Goal: Information Seeking & Learning: Learn about a topic

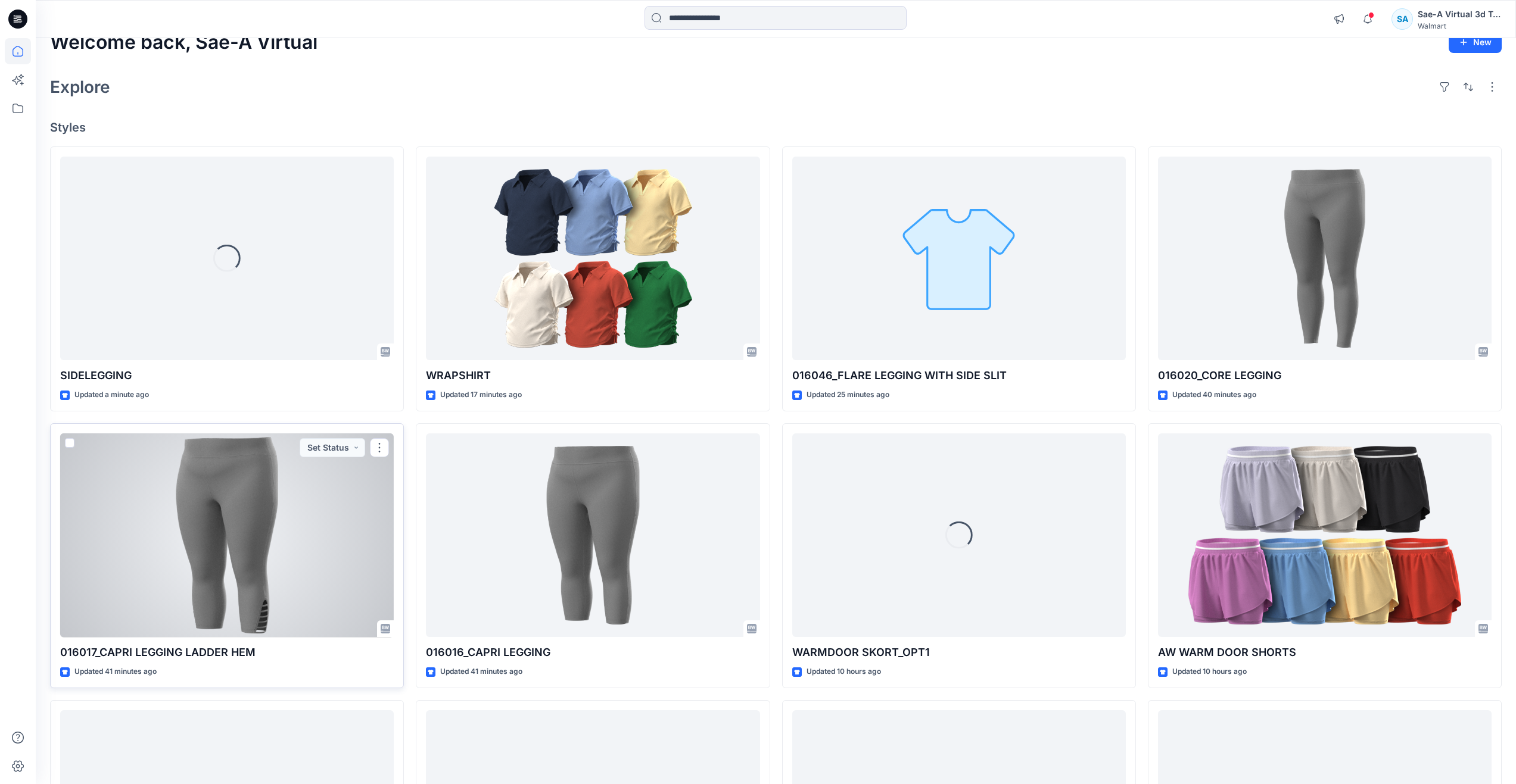
scroll to position [259, 0]
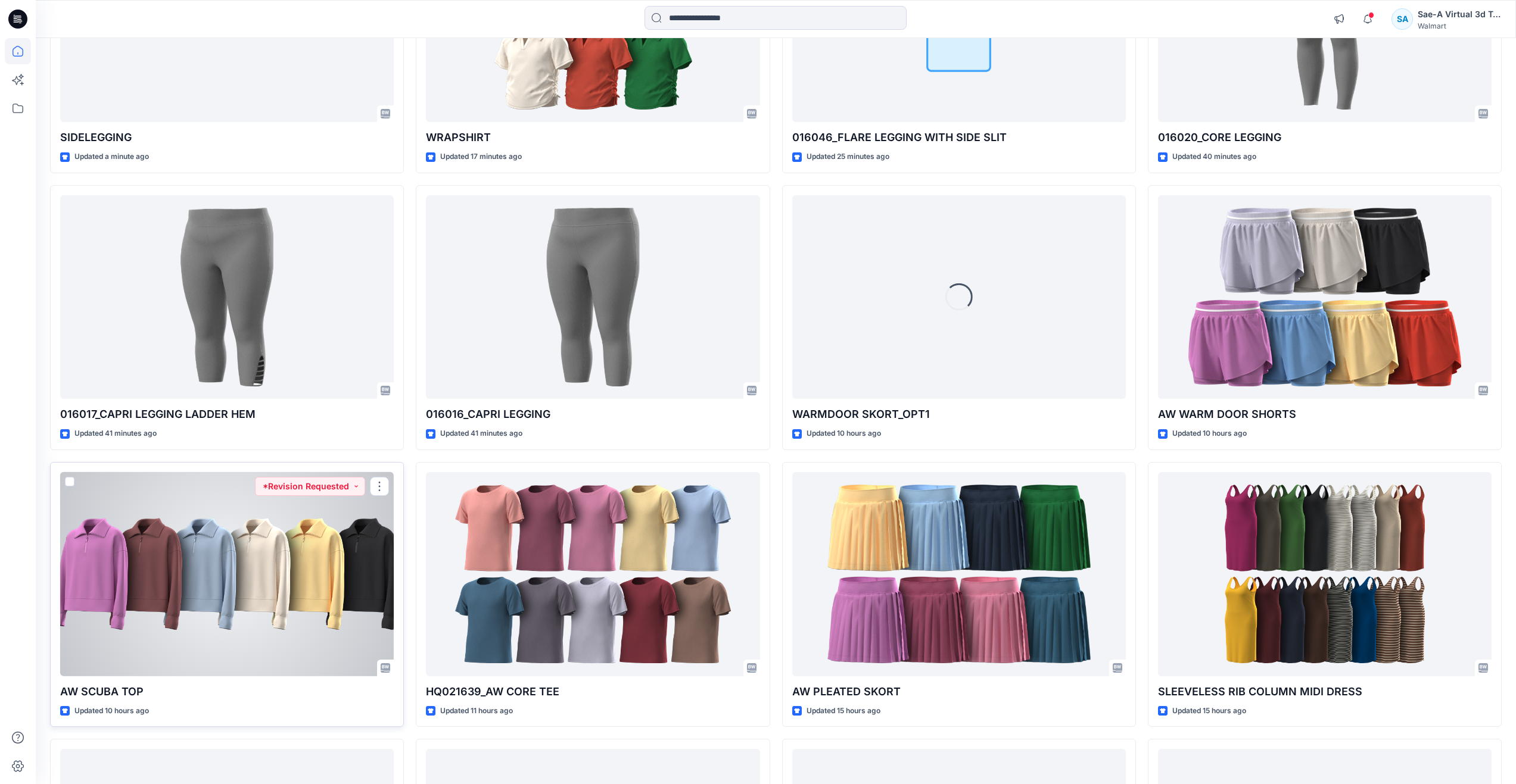
click at [268, 606] on div at bounding box center [227, 574] width 334 height 204
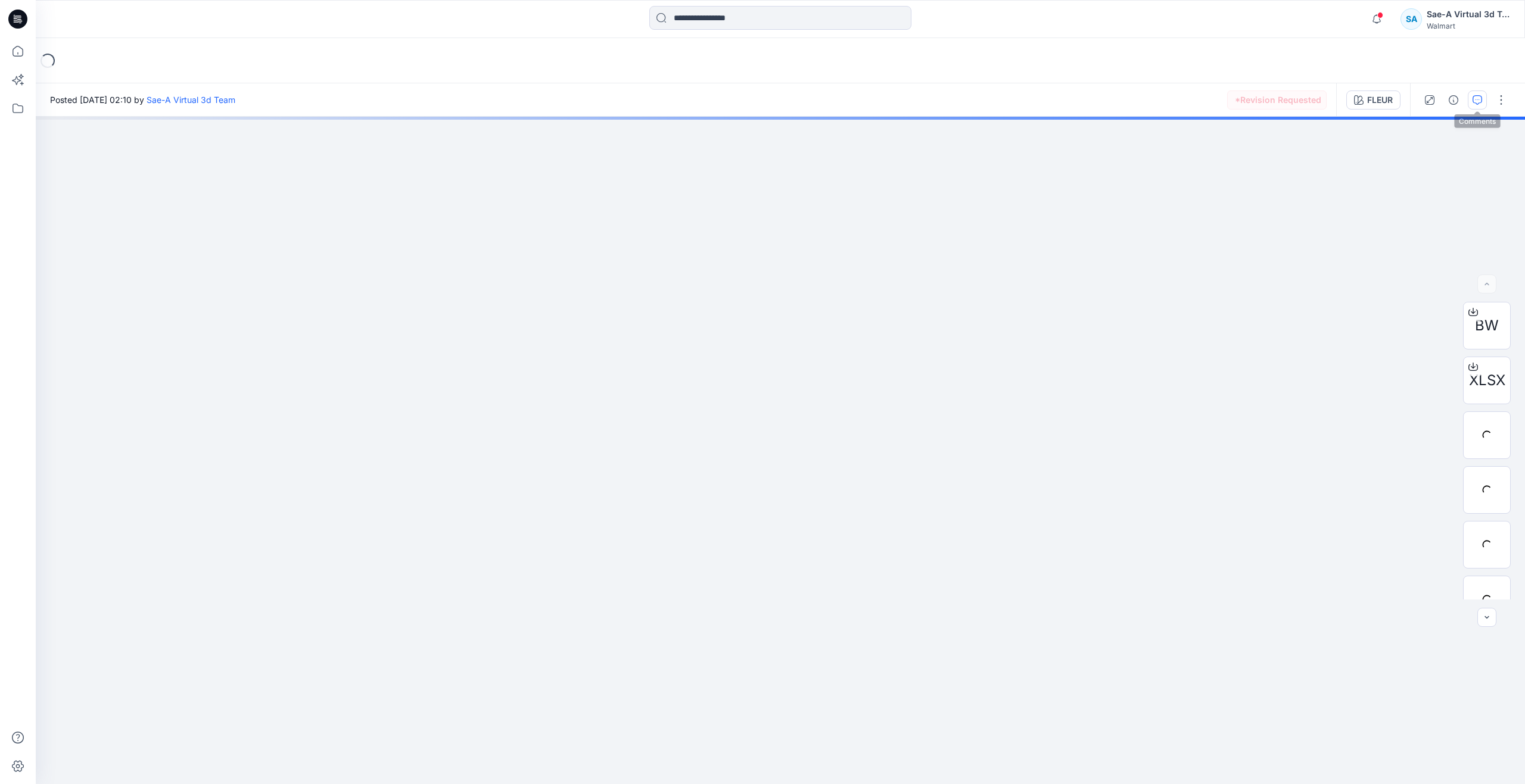
click at [1481, 99] on icon "button" at bounding box center [1477, 99] width 10 height 10
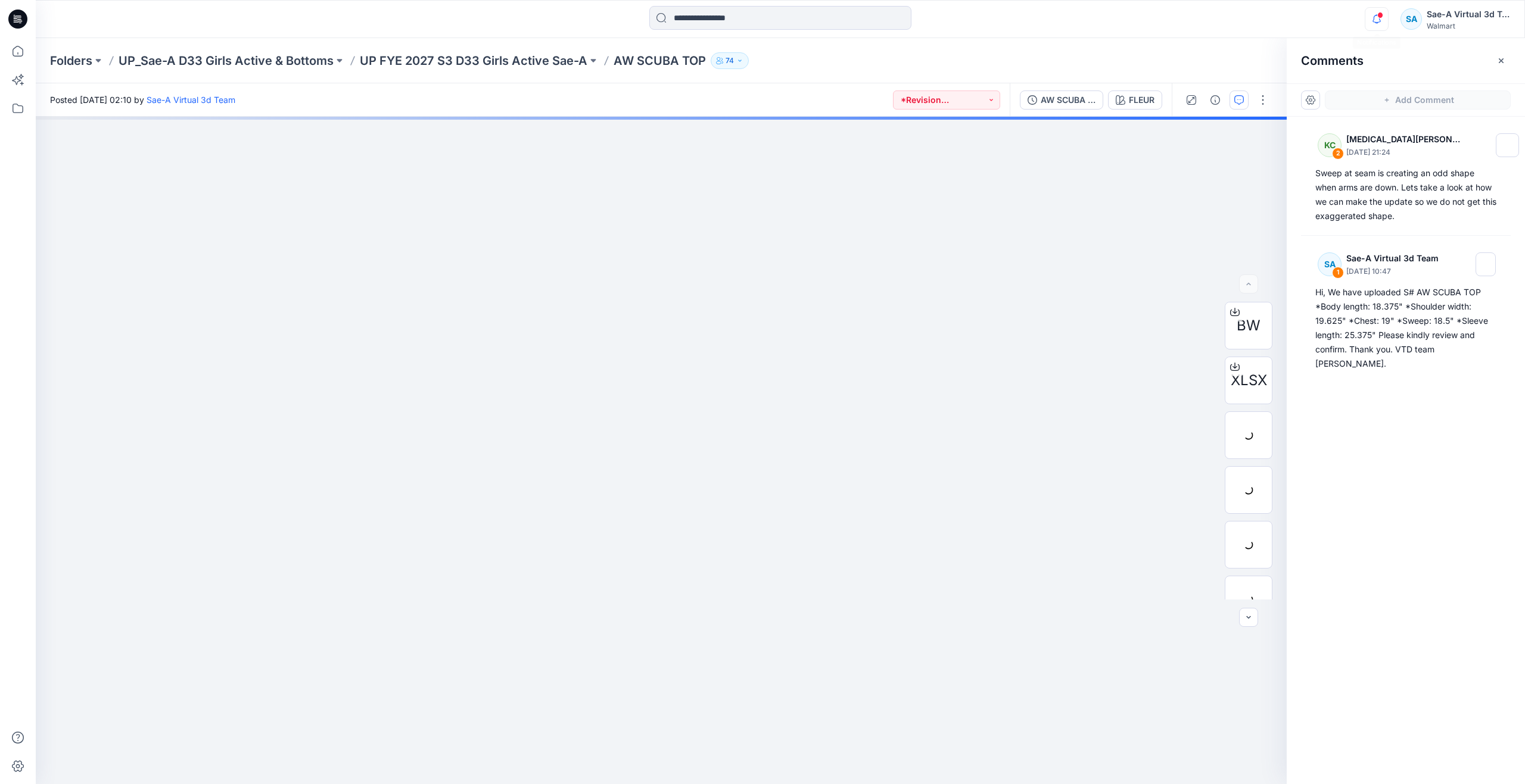
click at [1374, 17] on icon "button" at bounding box center [1376, 19] width 8 height 8
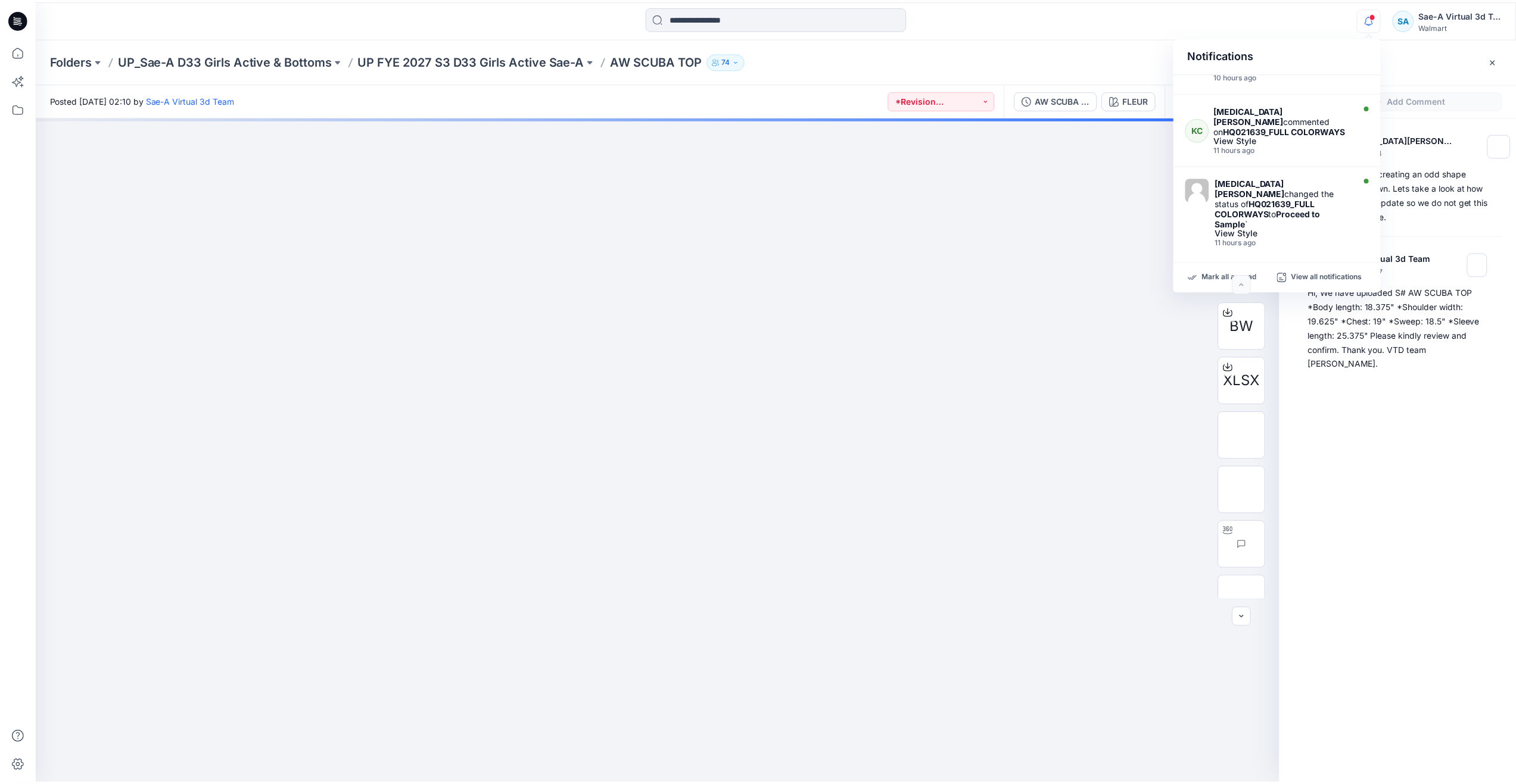
scroll to position [360, 0]
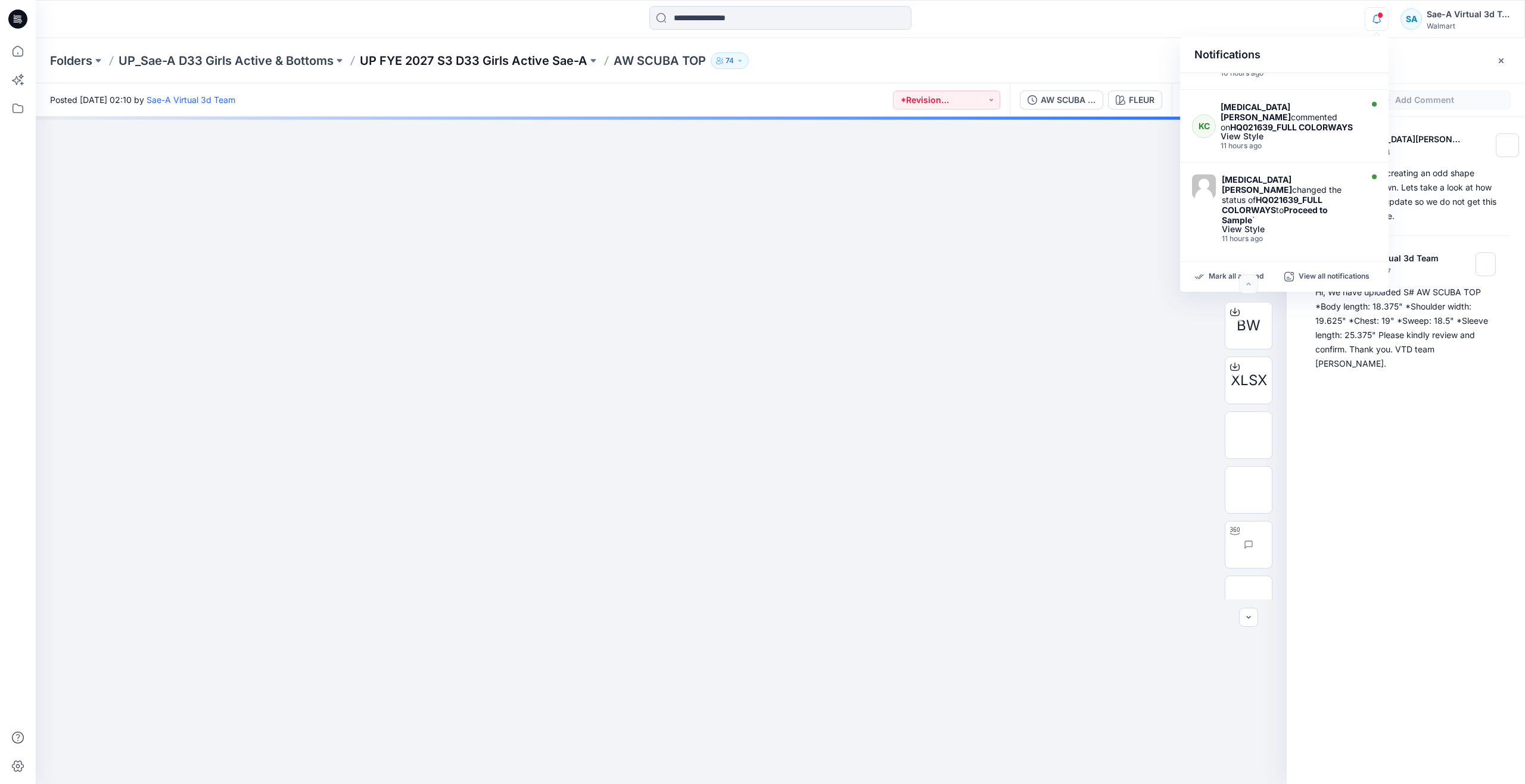
click at [499, 59] on p "UP FYE 2027 S3 D33 Girls Active Sae-A" at bounding box center [473, 60] width 227 height 17
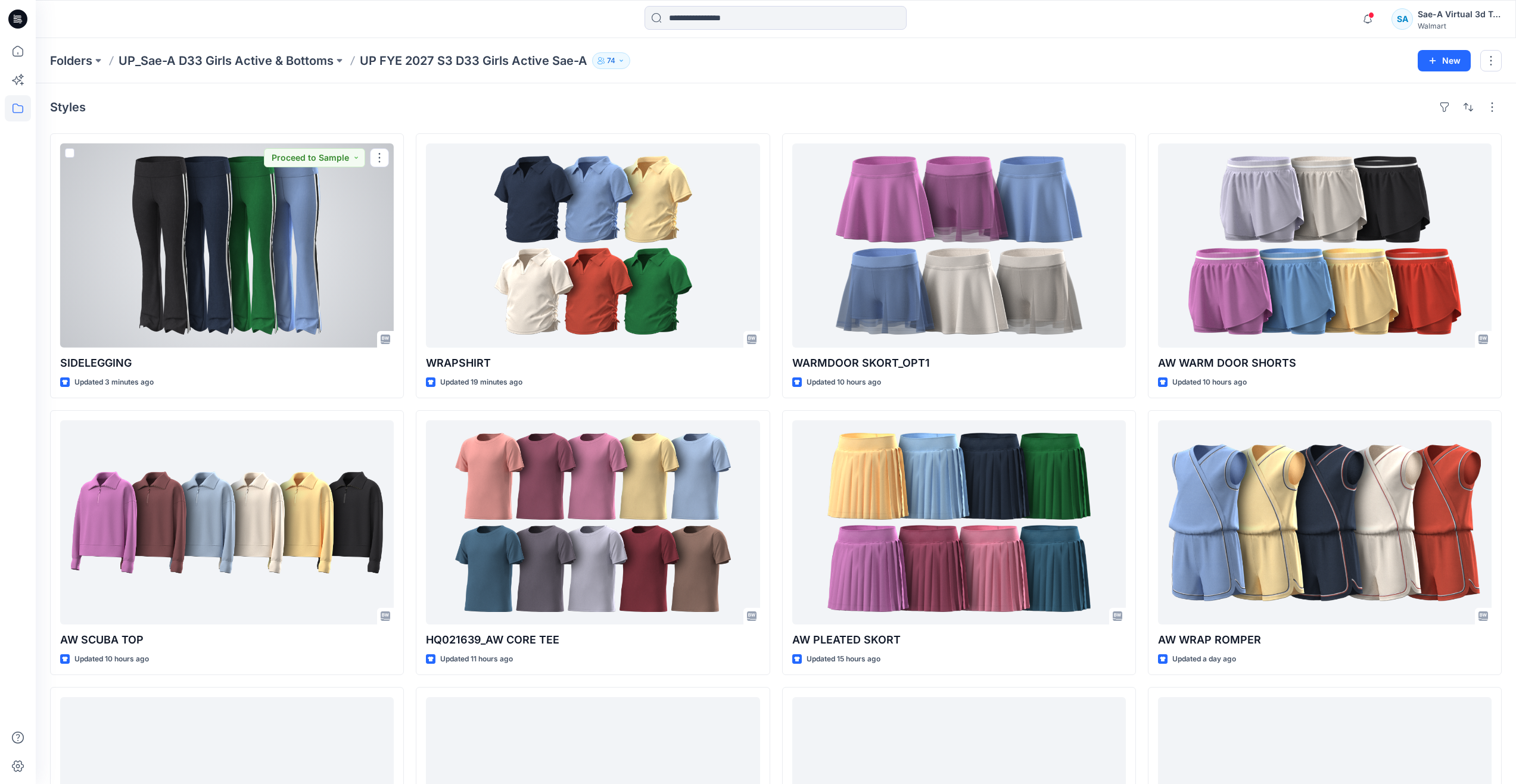
click at [306, 244] on div at bounding box center [227, 246] width 334 height 204
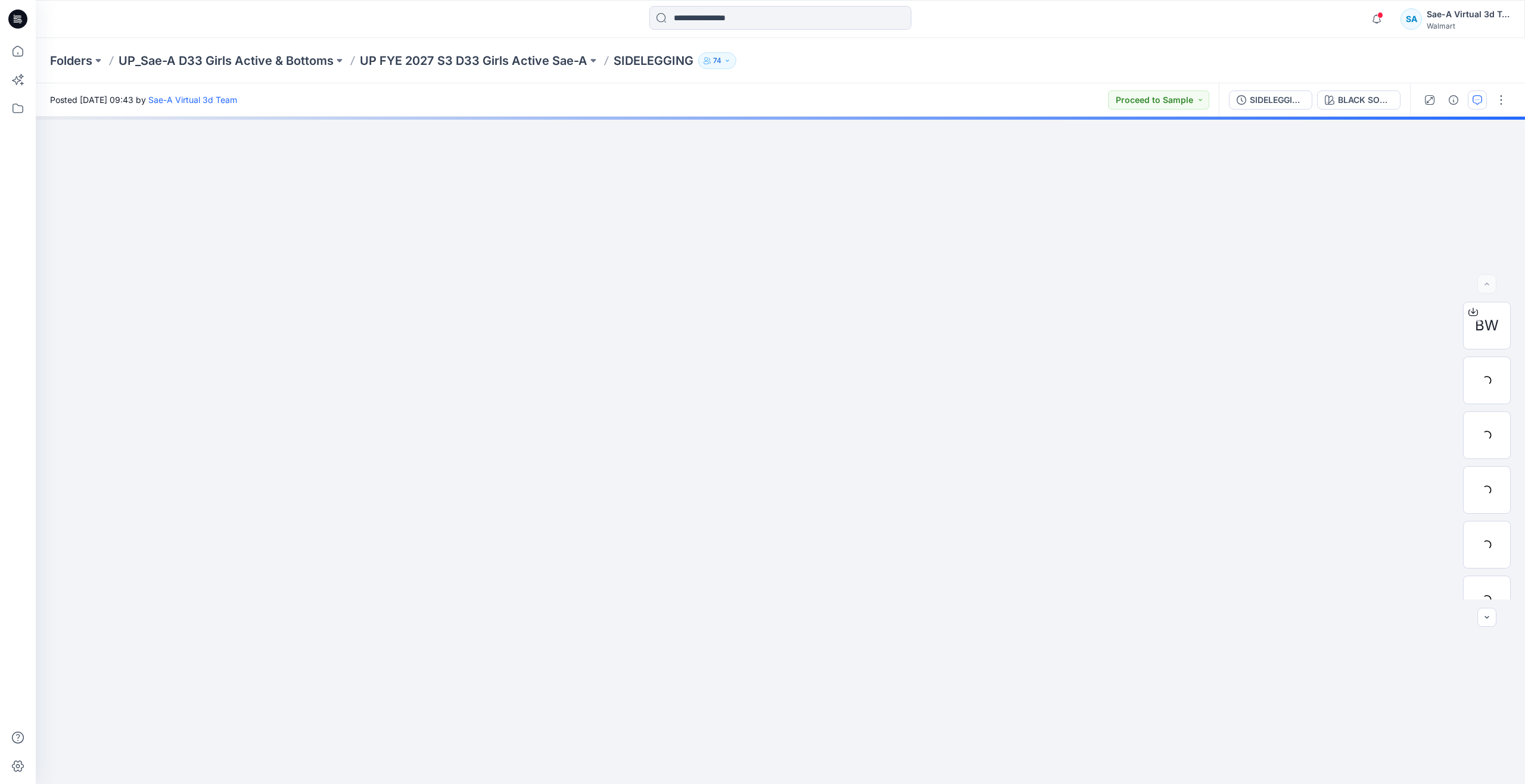
click at [1473, 103] on icon "button" at bounding box center [1477, 99] width 10 height 10
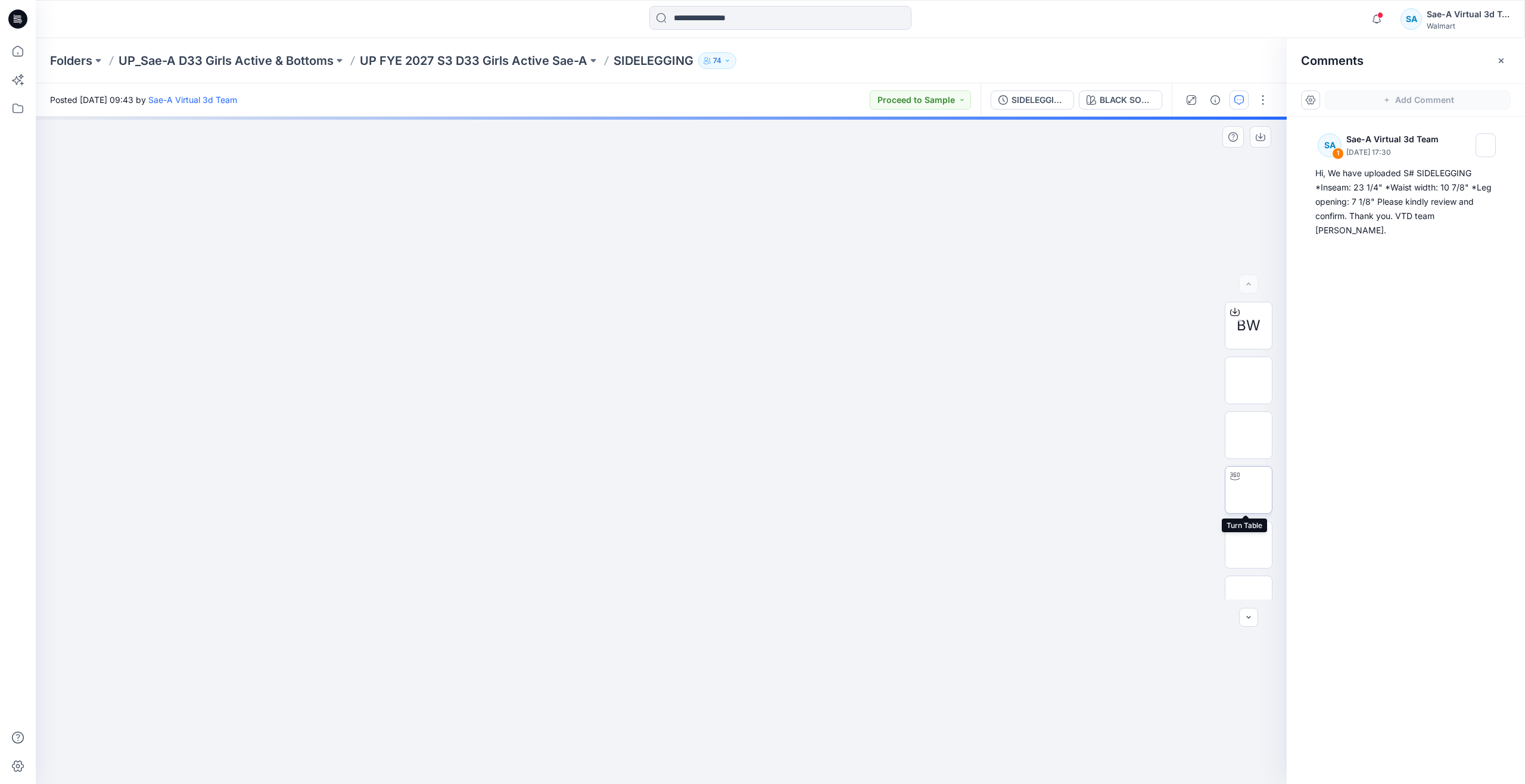
click at [1249, 490] on img at bounding box center [1249, 490] width 0 height 0
drag, startPoint x: 666, startPoint y: 764, endPoint x: 675, endPoint y: 662, distance: 102.4
click at [675, 662] on div at bounding box center [661, 450] width 1251 height 668
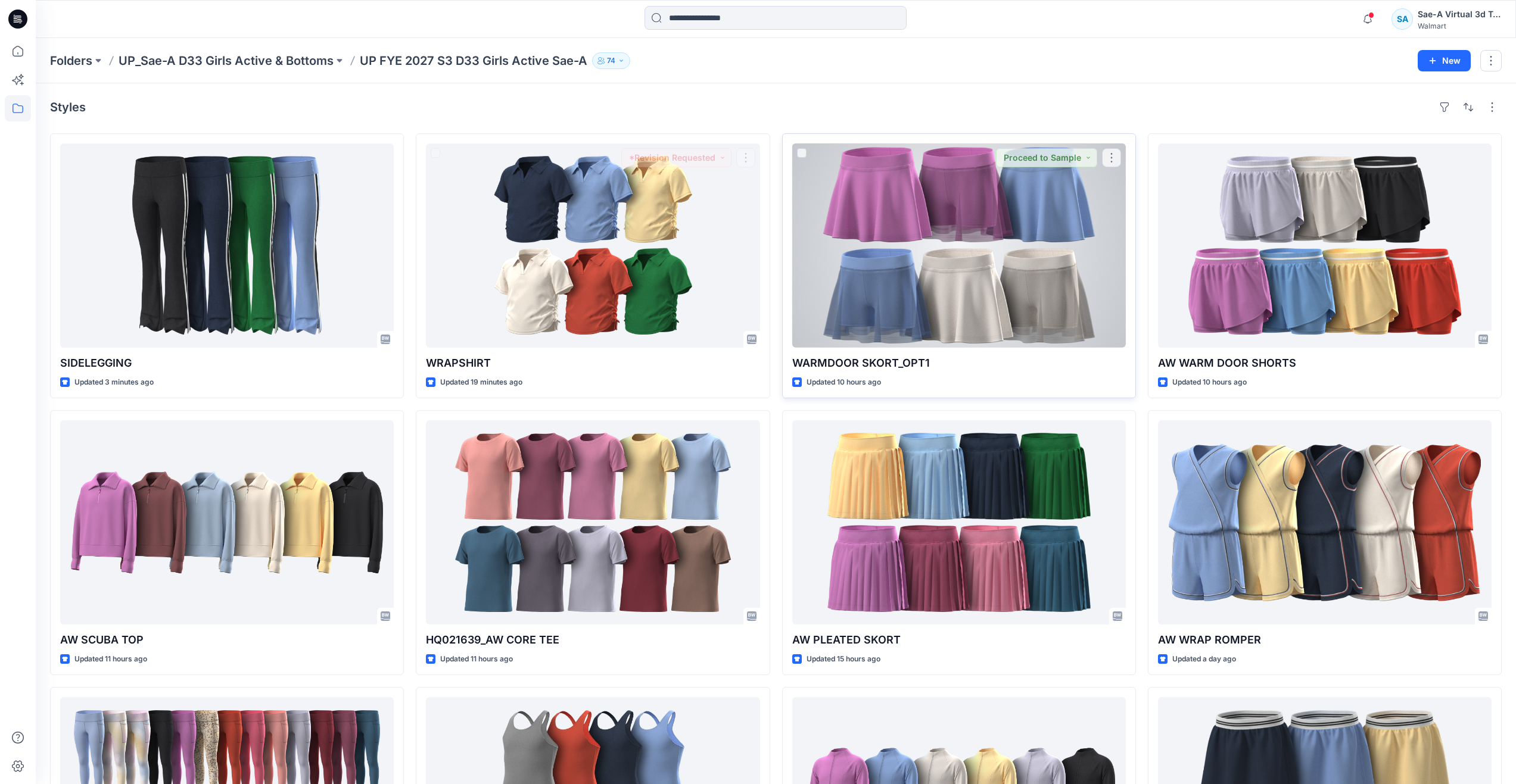
click at [985, 268] on div at bounding box center [959, 246] width 334 height 204
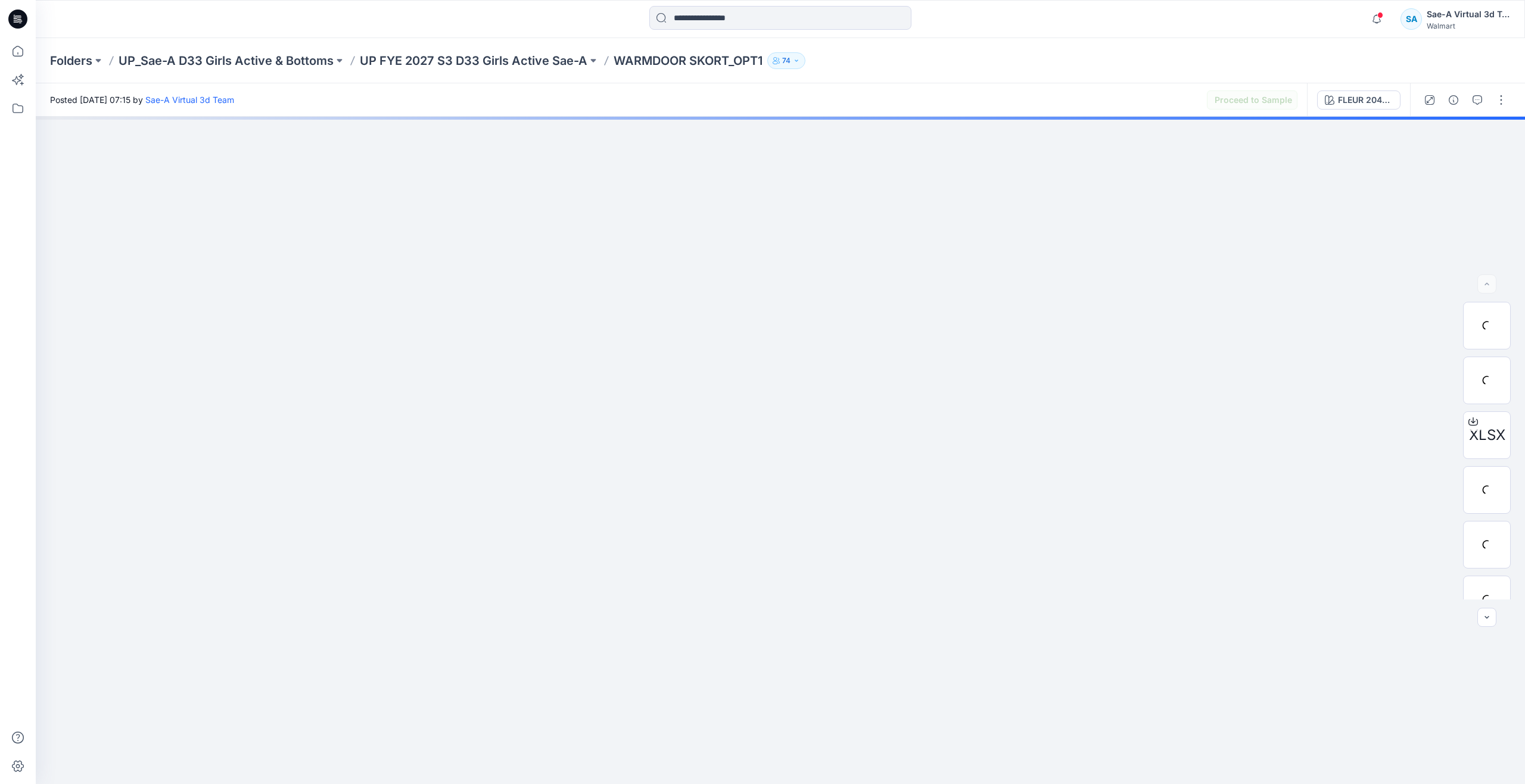
click at [1488, 101] on div at bounding box center [1465, 100] width 110 height 34
click at [1481, 104] on icon "button" at bounding box center [1477, 99] width 10 height 10
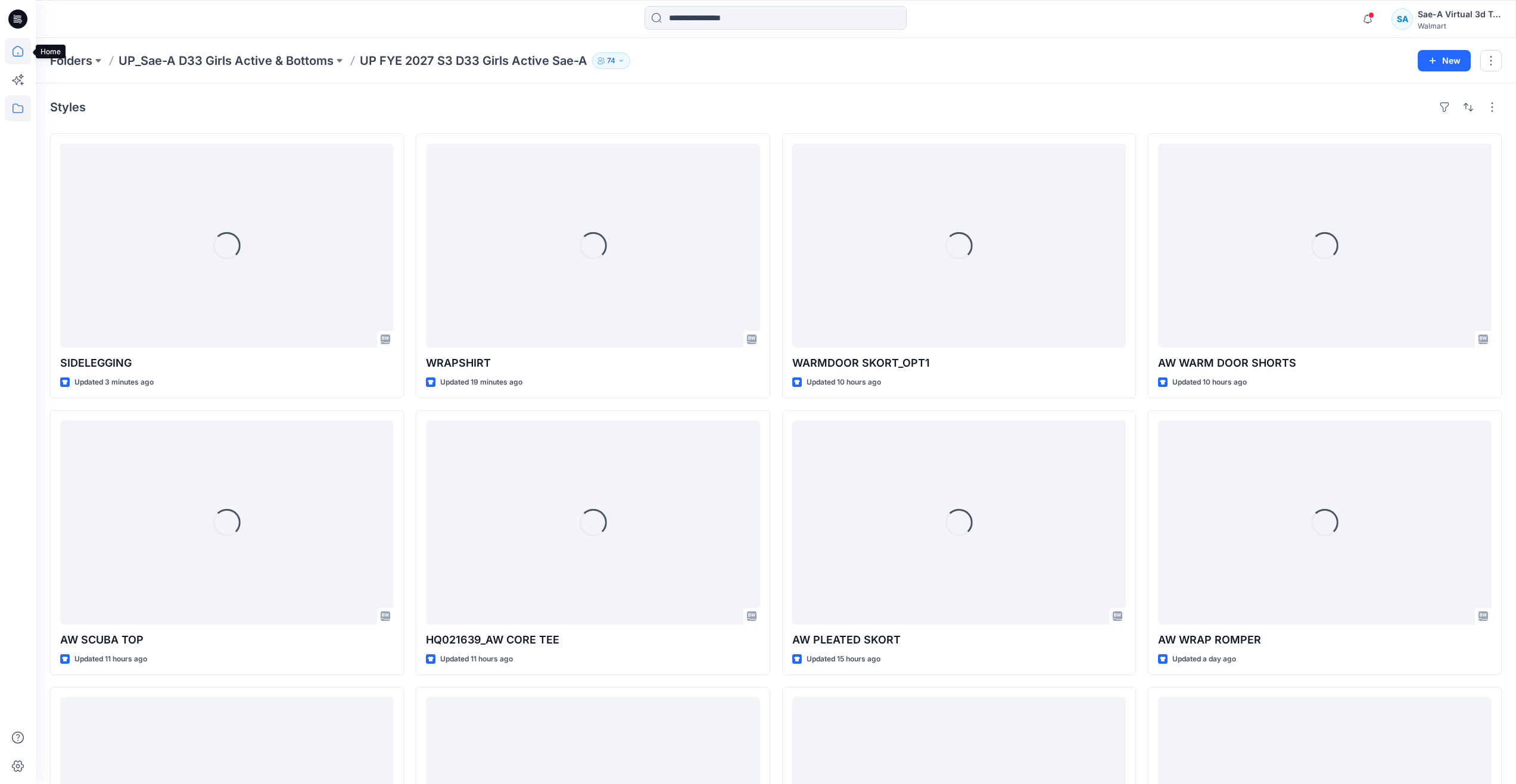
click at [12, 51] on icon at bounding box center [18, 51] width 27 height 27
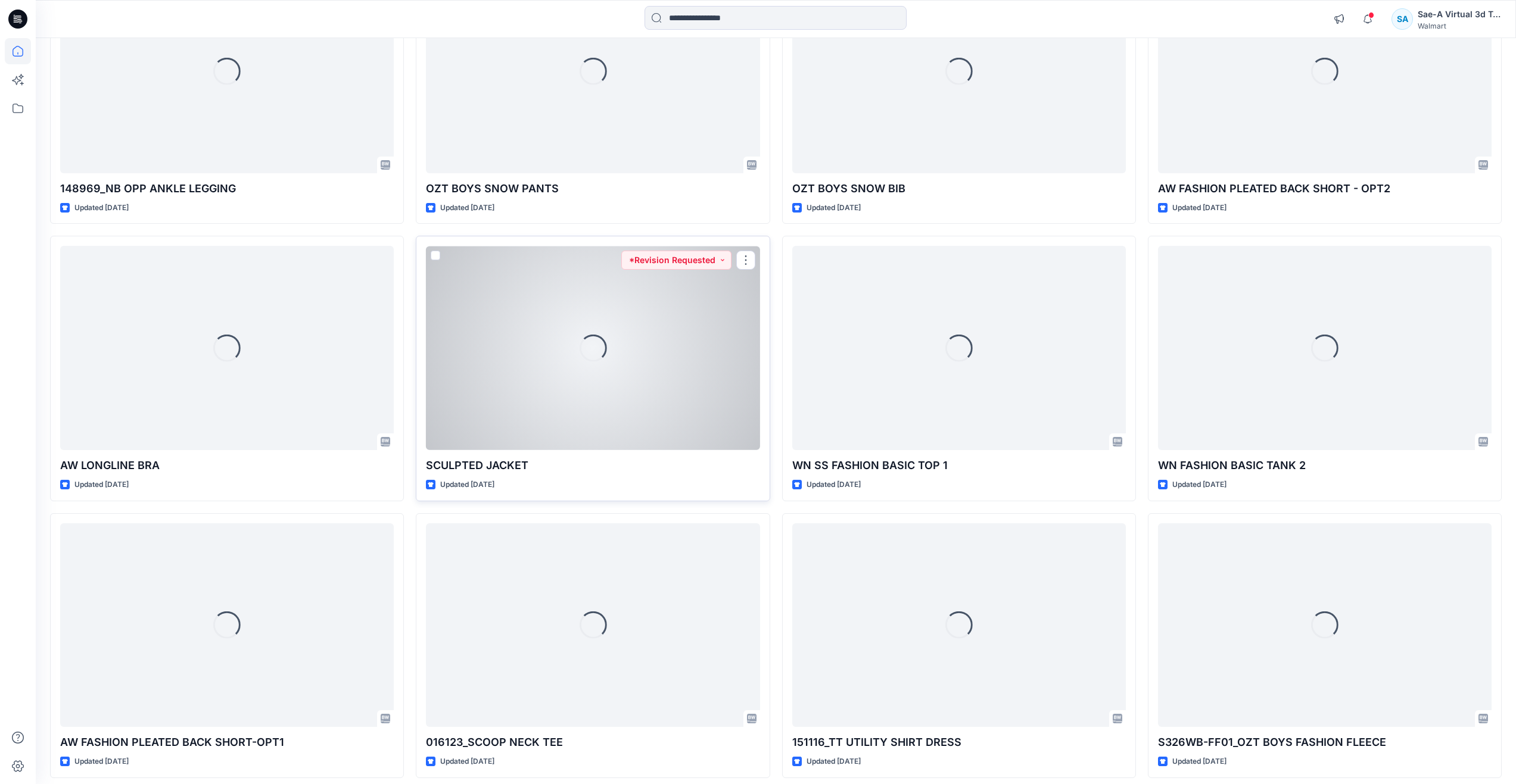
scroll to position [2160, 0]
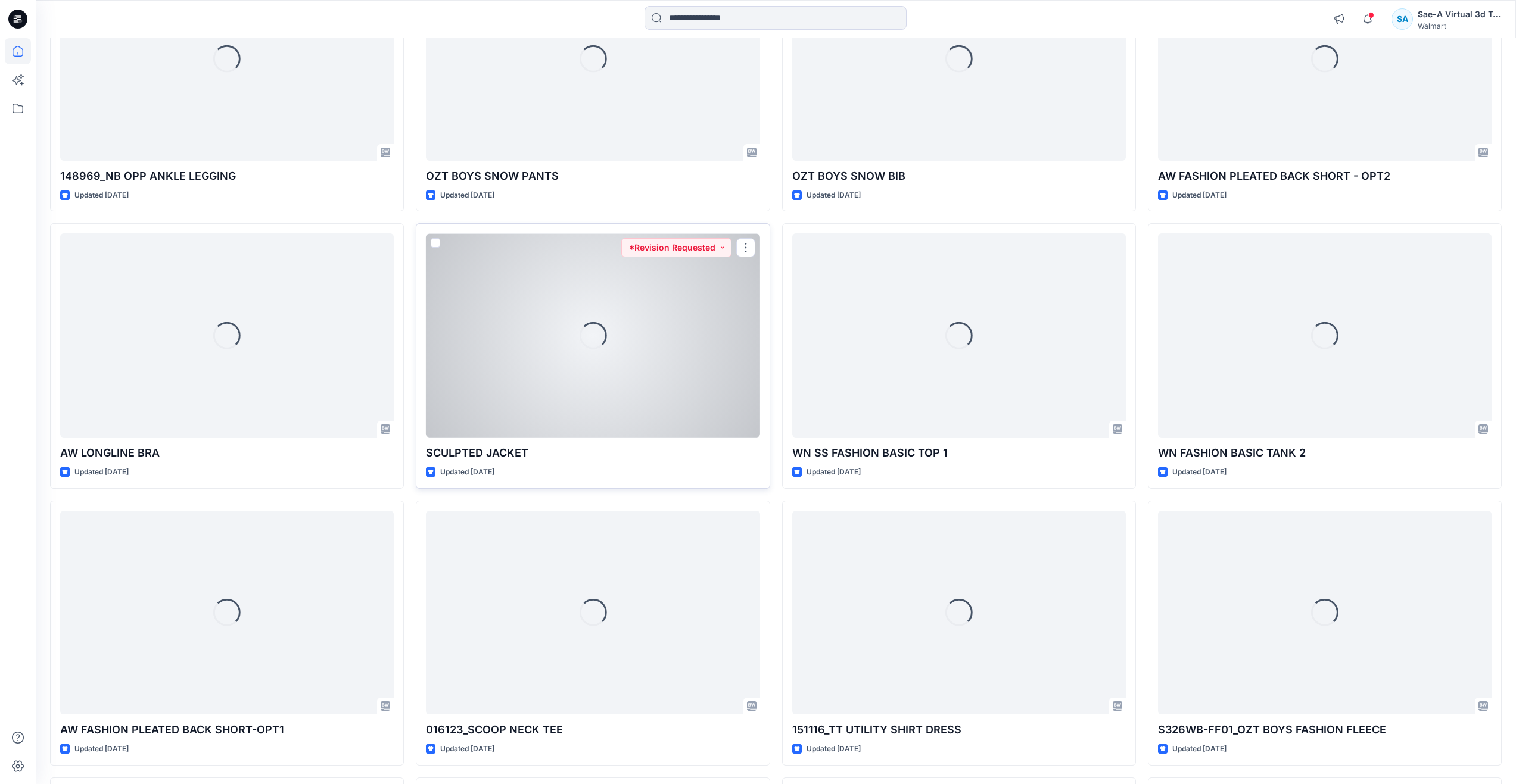
click at [508, 394] on div "Loading..." at bounding box center [593, 336] width 334 height 204
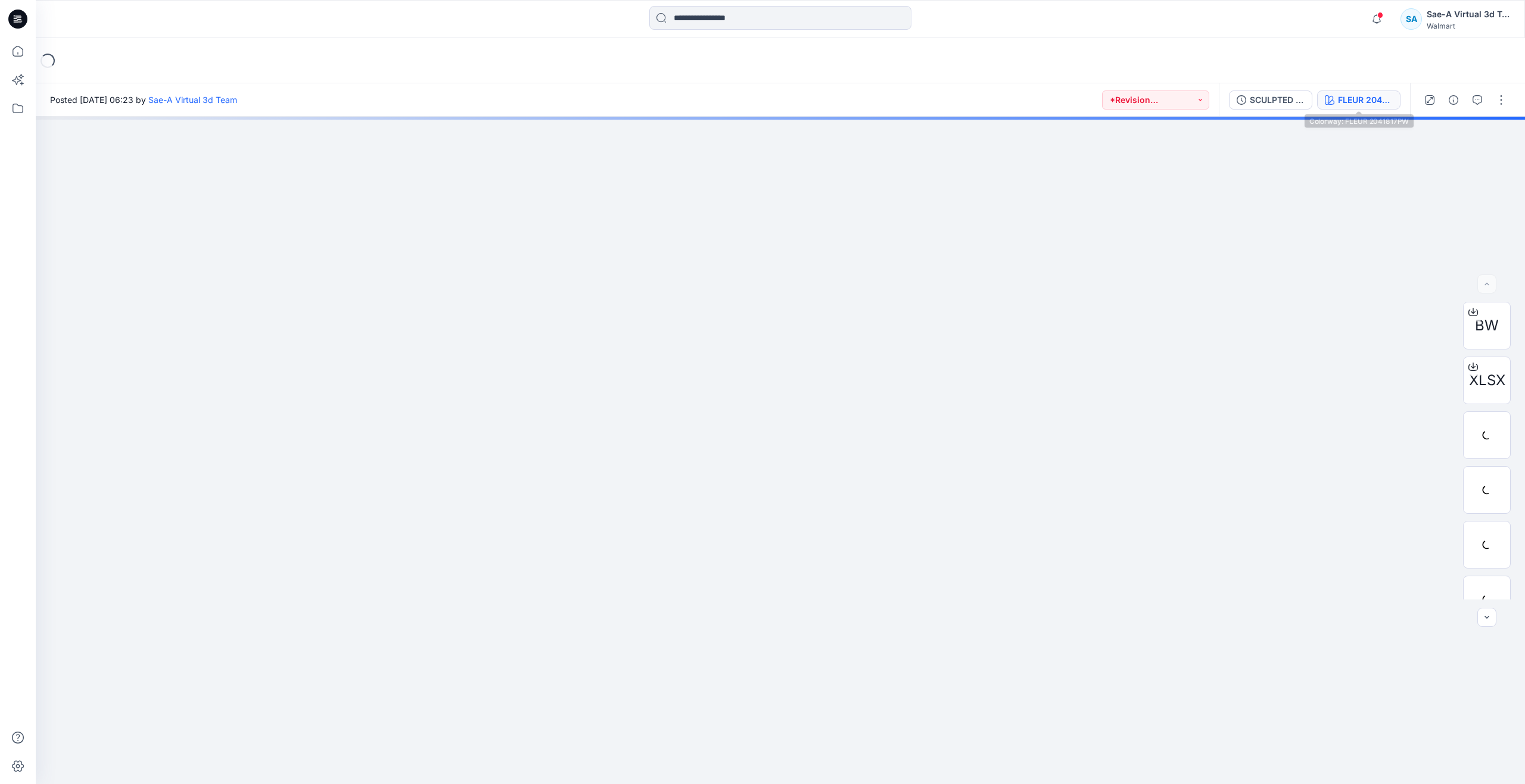
click at [1362, 104] on div "FLEUR 2041817PW" at bounding box center [1365, 99] width 55 height 13
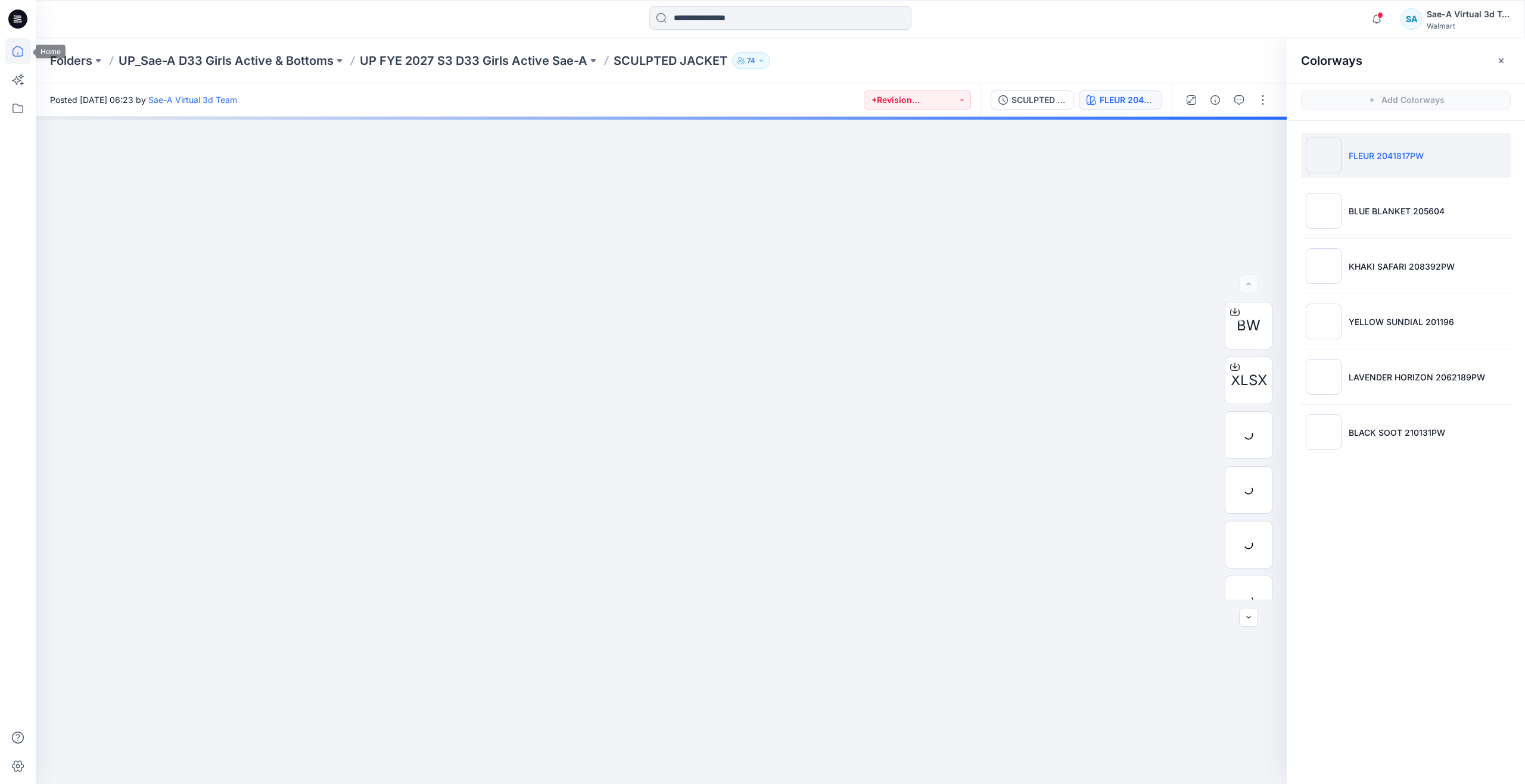
click at [27, 48] on icon at bounding box center [18, 51] width 27 height 27
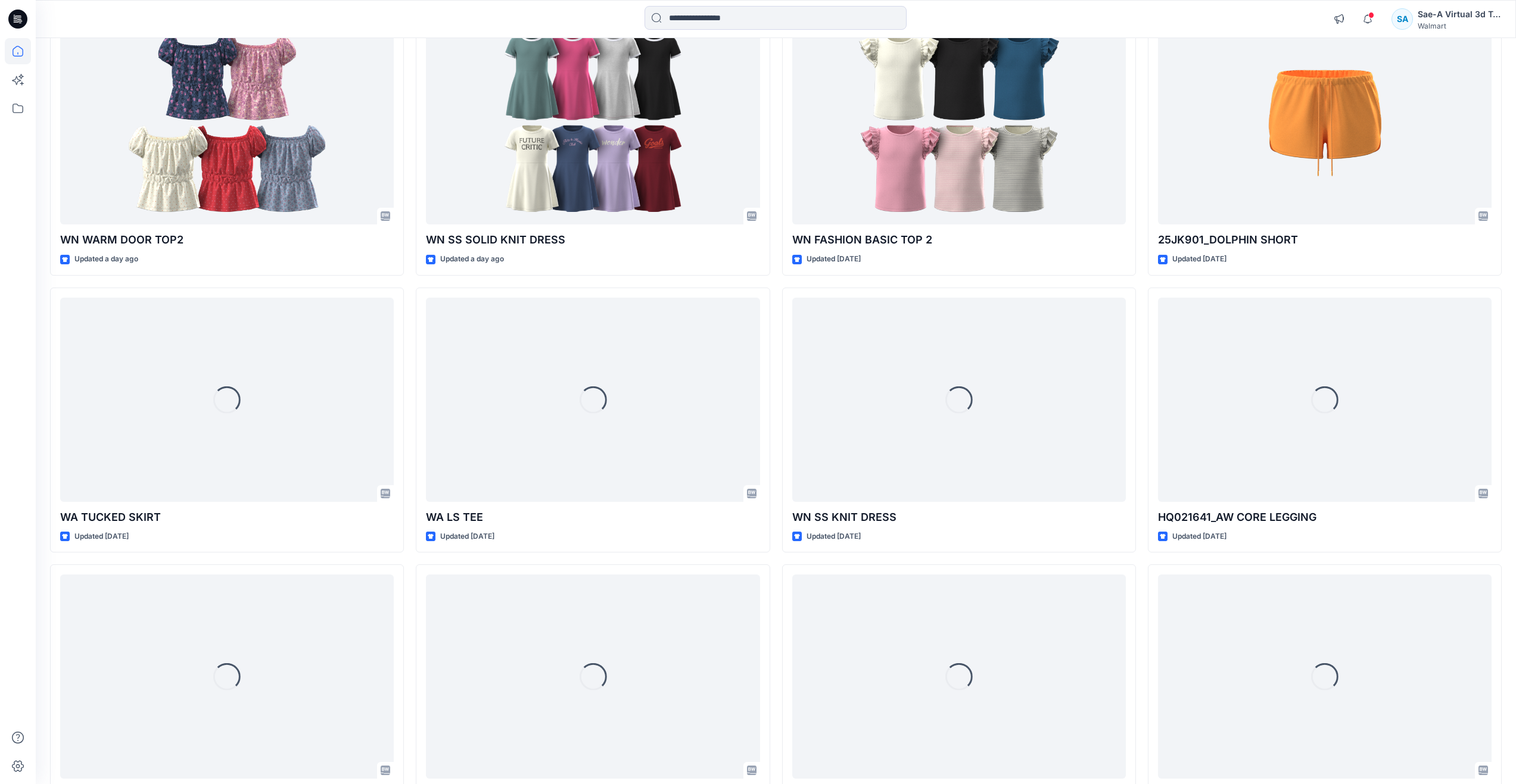
scroll to position [1548, 0]
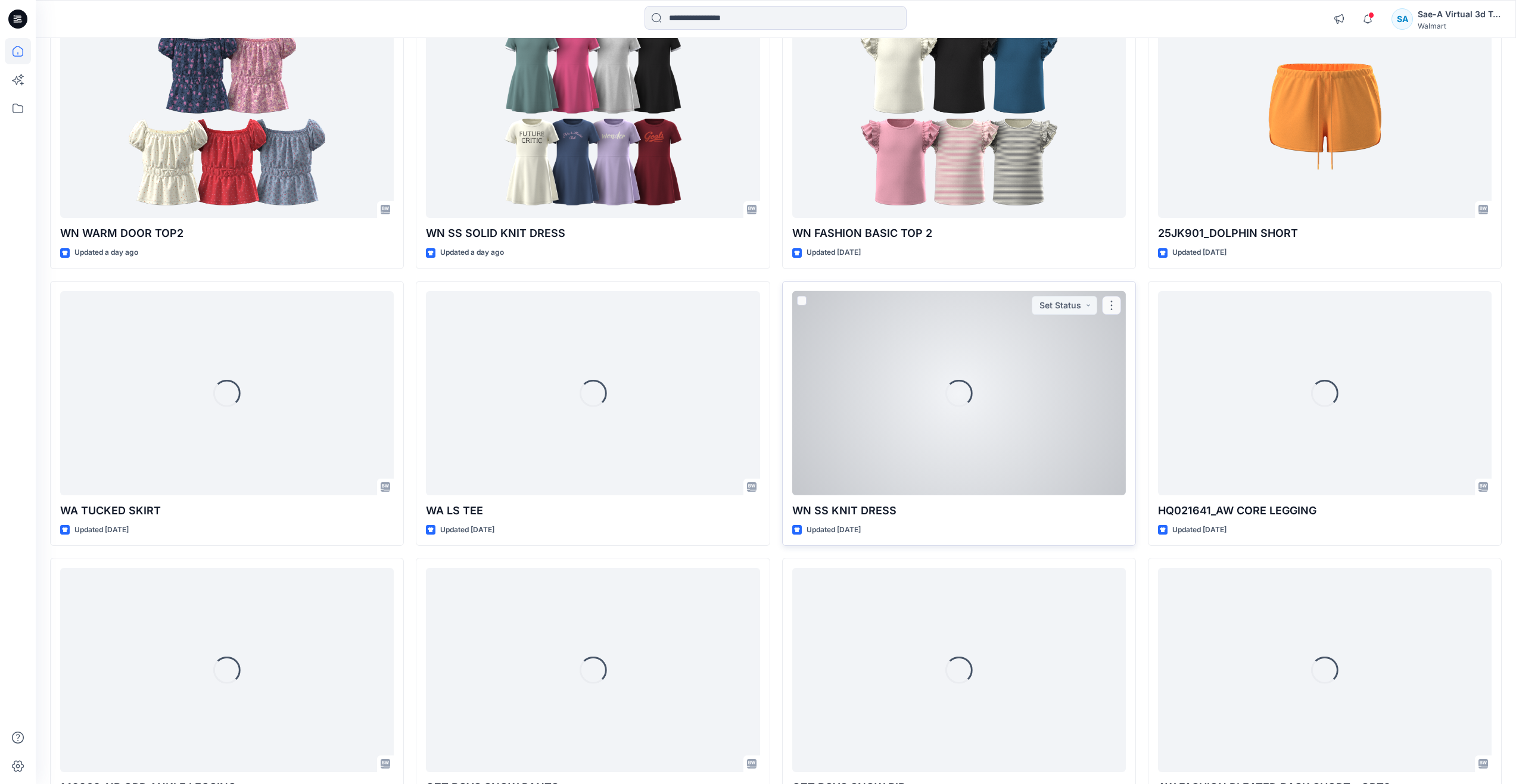
click at [834, 417] on div "Loading..." at bounding box center [959, 393] width 334 height 204
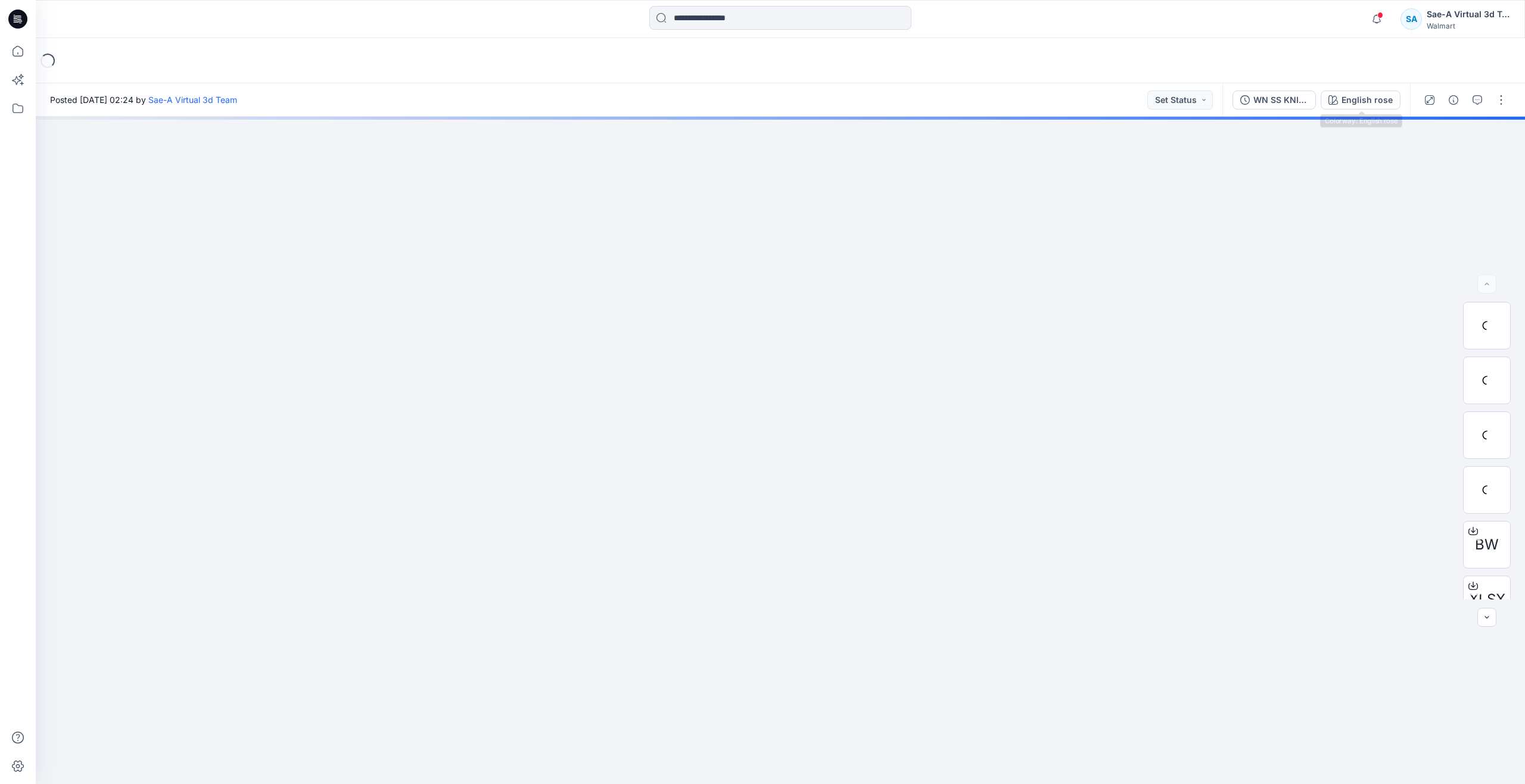
click at [1351, 88] on div "WN SS KNIT DRESS _FULL COLORWAYS English rose" at bounding box center [1315, 100] width 187 height 34
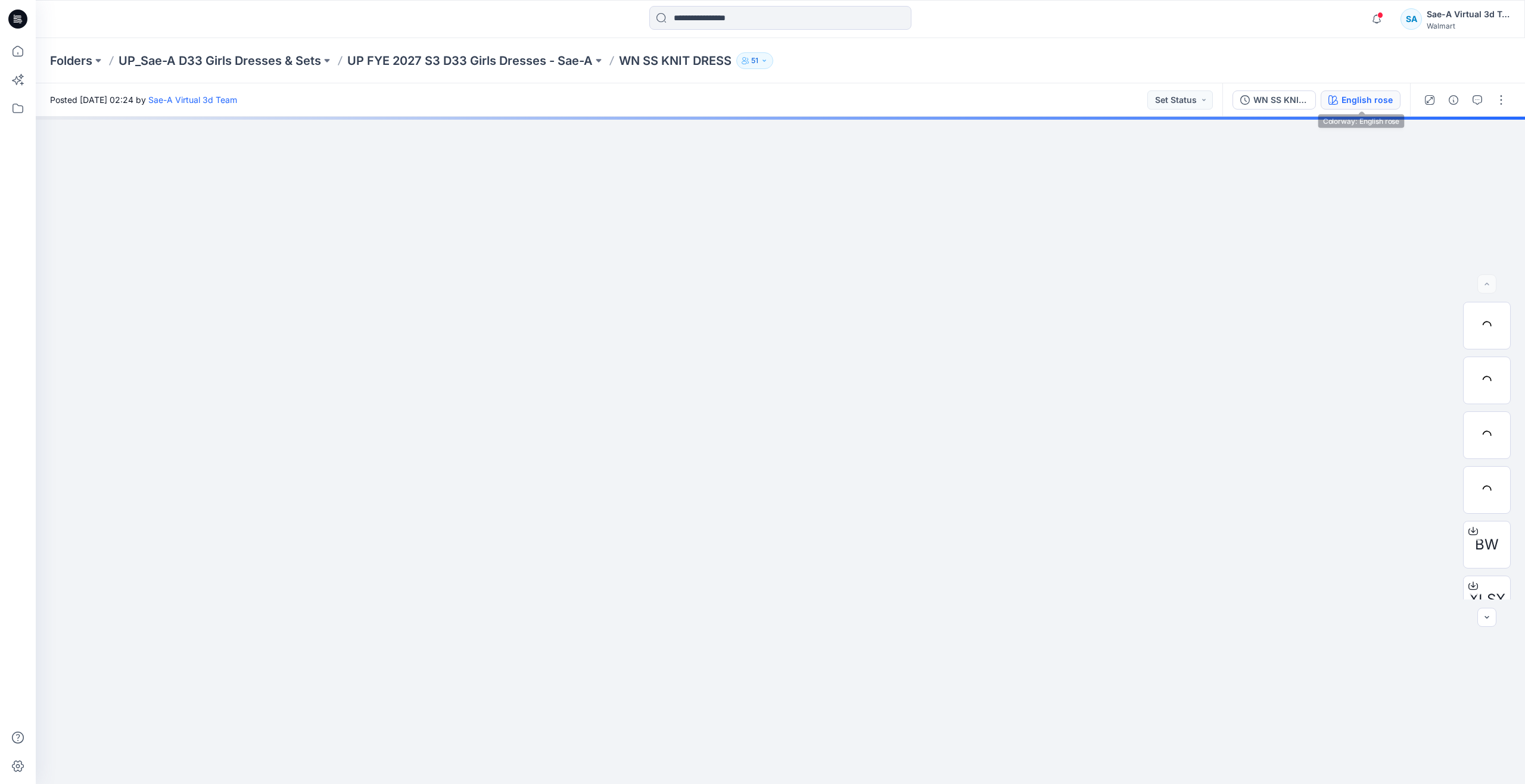
click at [1354, 100] on div "English rose" at bounding box center [1367, 99] width 52 height 13
